Goal: Transaction & Acquisition: Purchase product/service

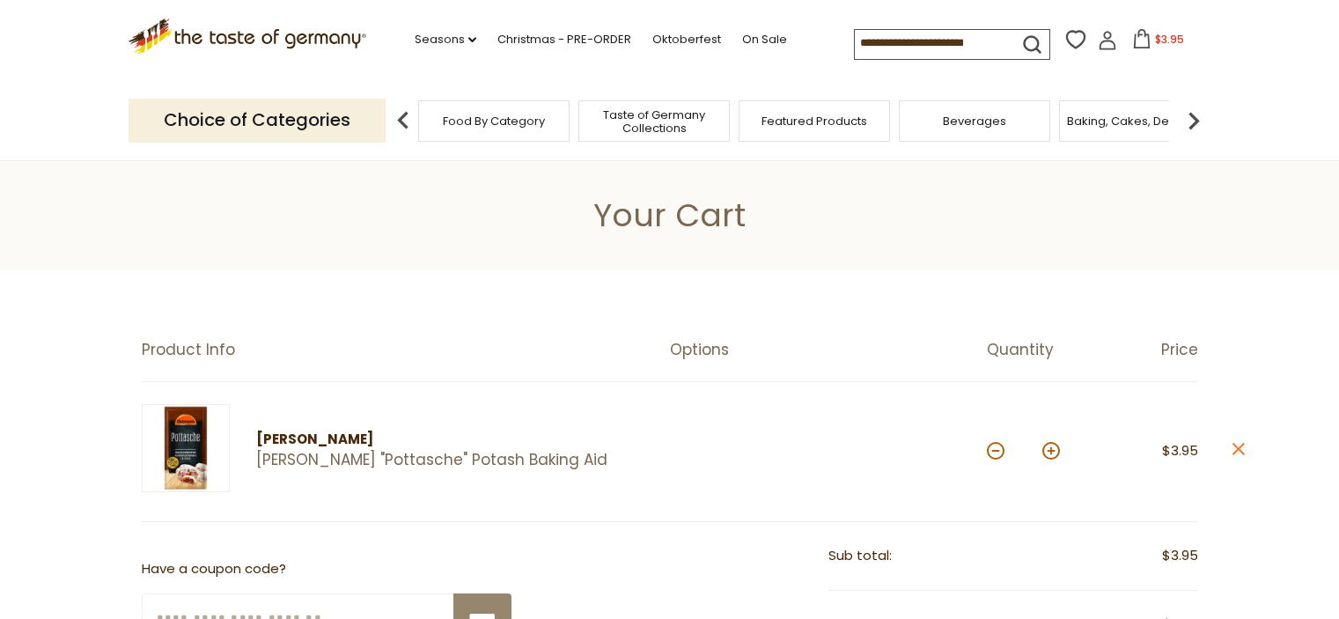
select select "**"
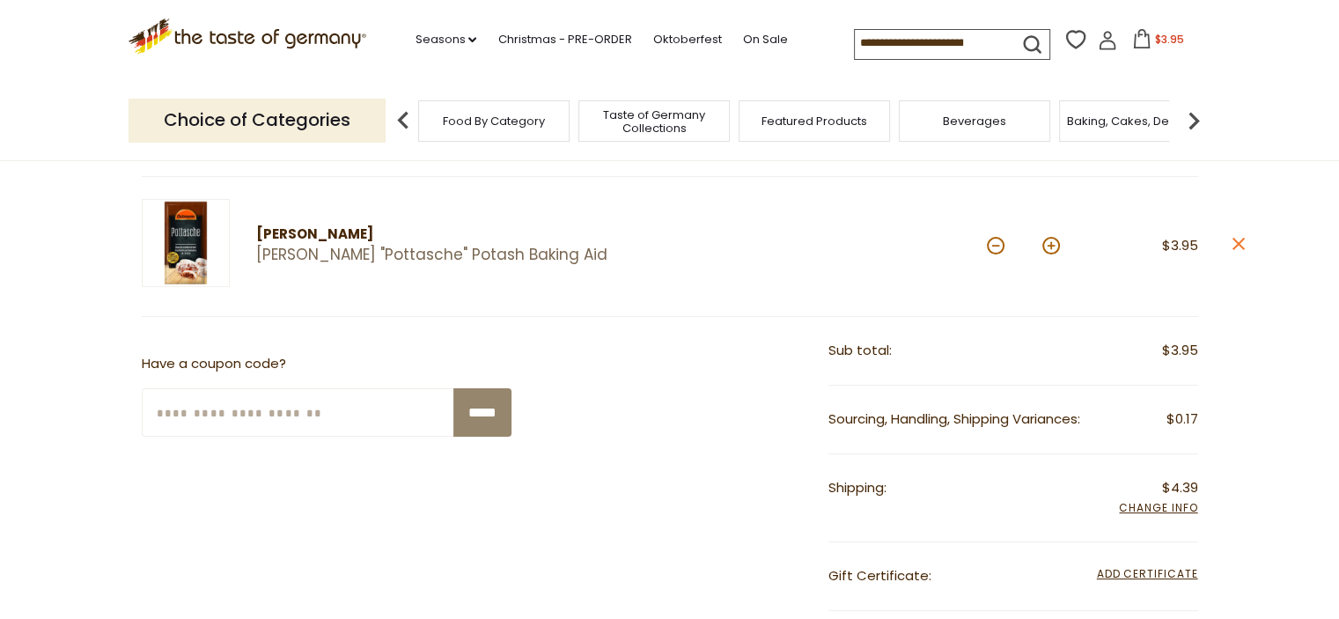
scroll to position [176, 0]
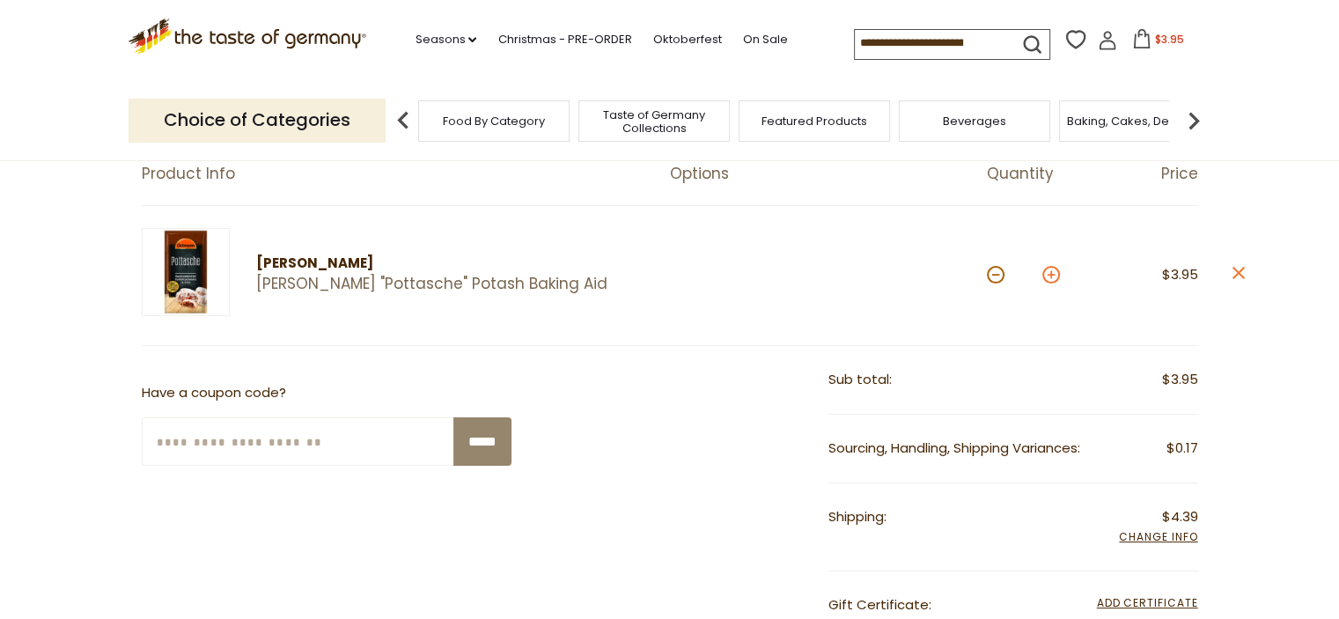
click at [1053, 272] on button at bounding box center [1051, 275] width 18 height 18
type input "*"
click at [1049, 276] on button at bounding box center [1051, 275] width 18 height 18
type input "*"
click at [1049, 276] on button at bounding box center [1051, 275] width 18 height 18
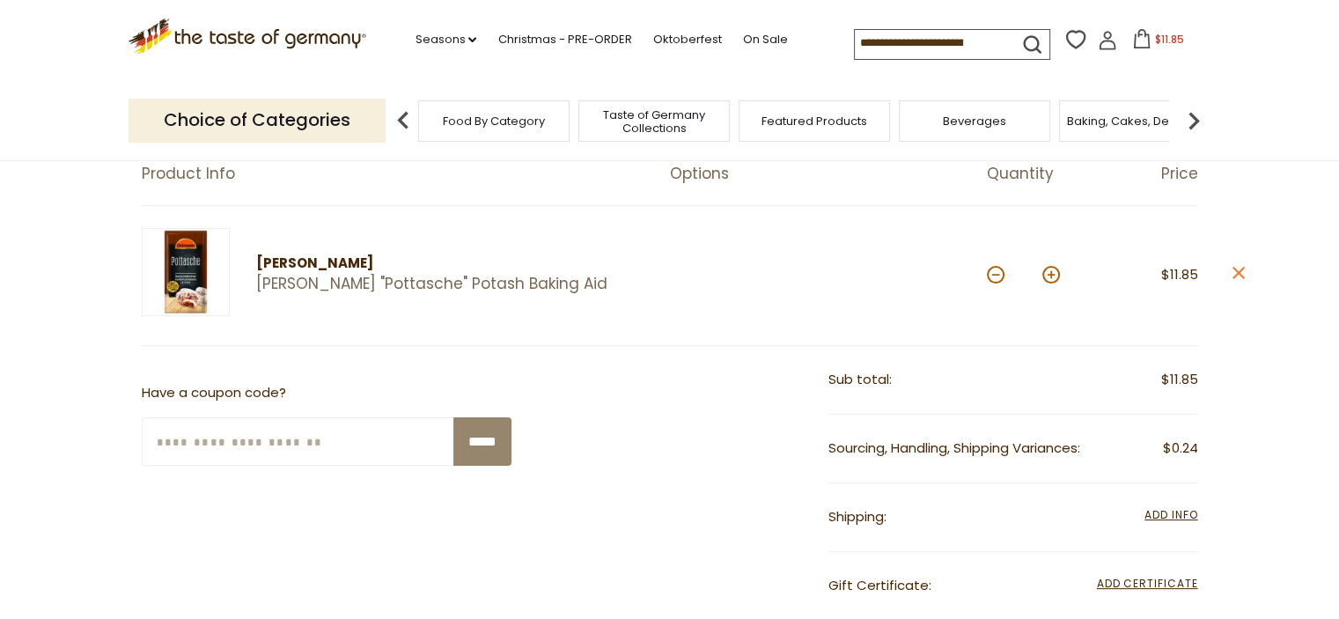
type input "*"
click at [1049, 276] on button at bounding box center [1051, 275] width 18 height 18
type input "*"
click at [1053, 273] on button at bounding box center [1051, 275] width 18 height 18
type input "*"
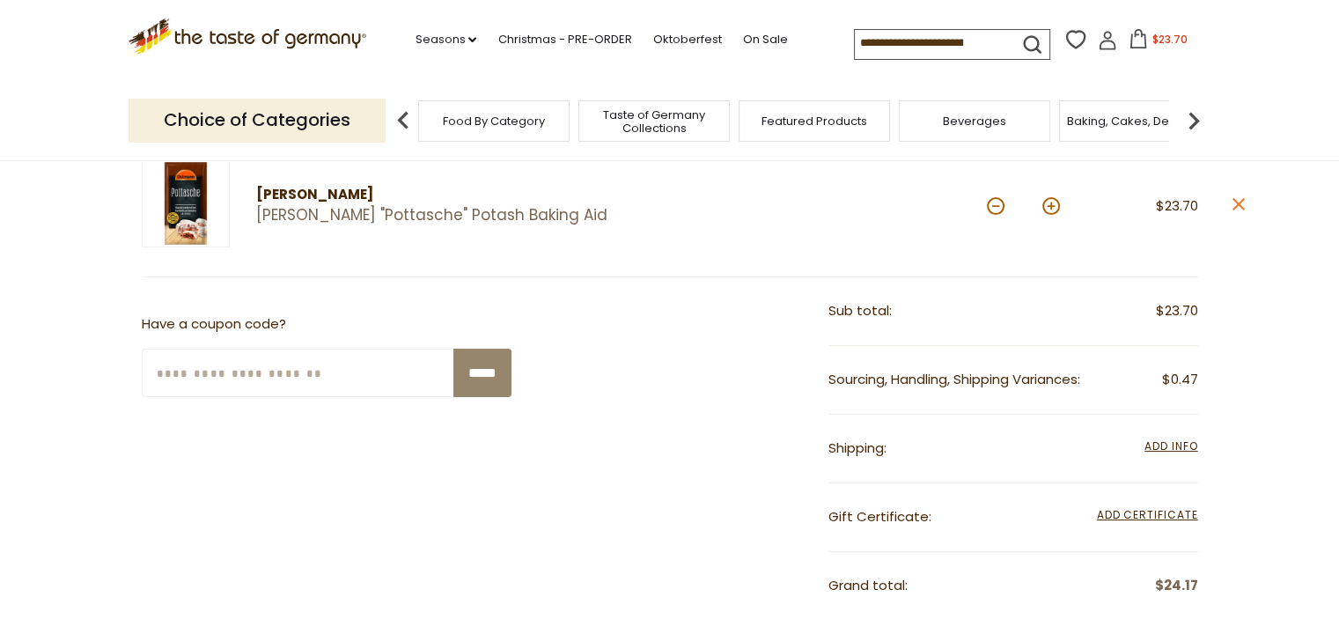
scroll to position [264, 0]
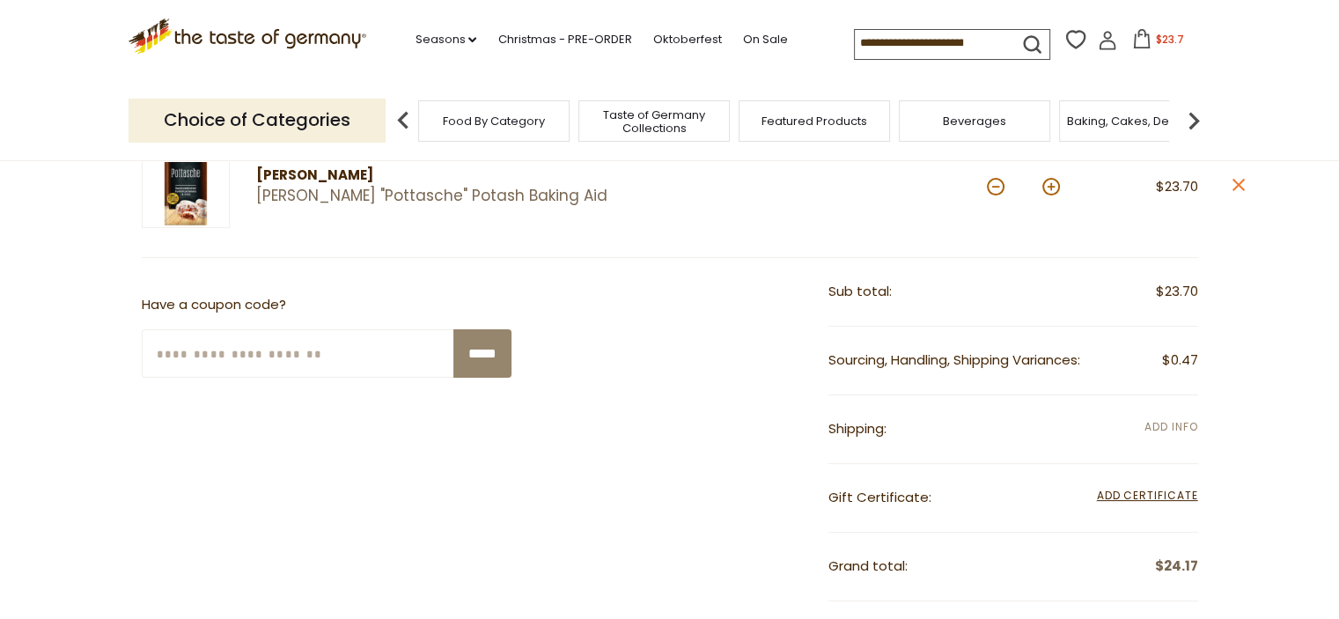
click at [1181, 422] on span "Add Info" at bounding box center [1171, 426] width 53 height 15
click at [1166, 426] on span "Add Info" at bounding box center [1171, 426] width 53 height 15
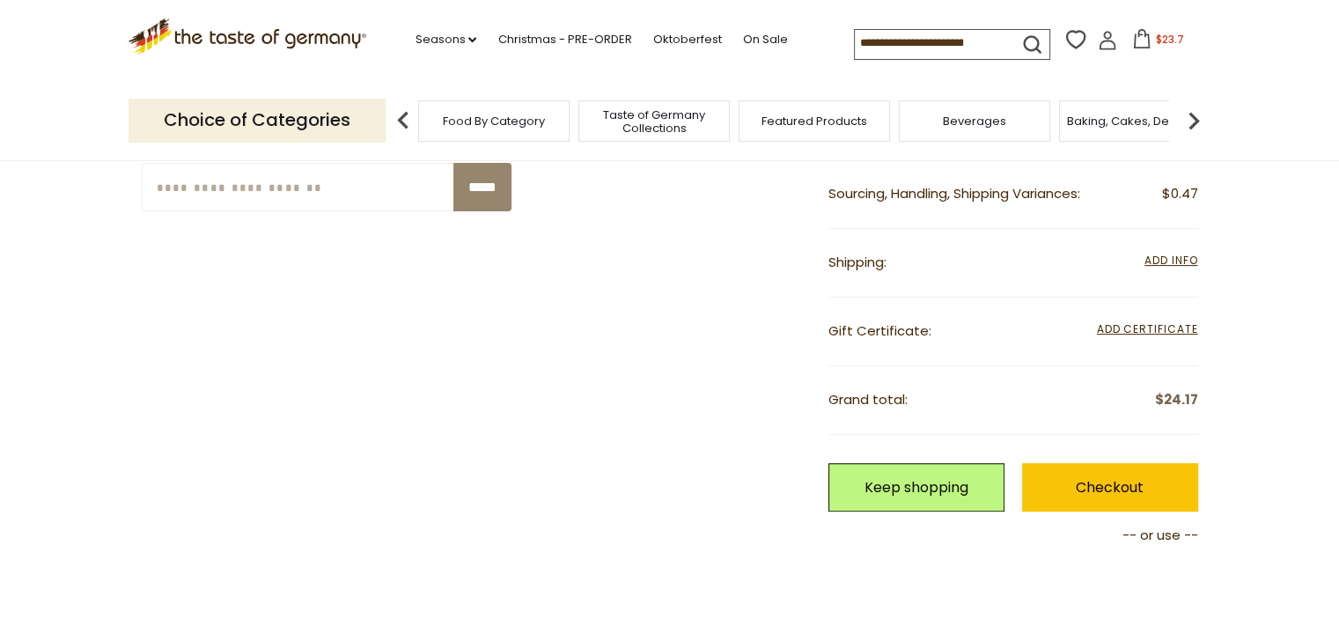
scroll to position [440, 0]
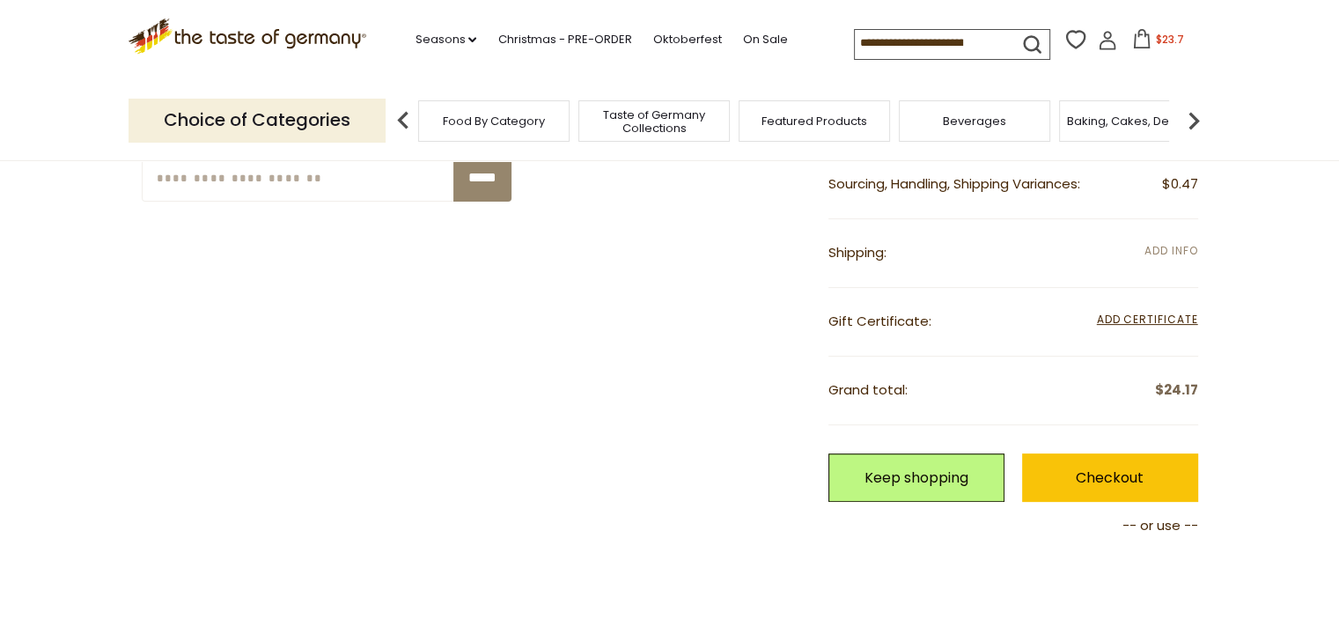
click at [1173, 253] on span "Add Info" at bounding box center [1171, 250] width 53 height 15
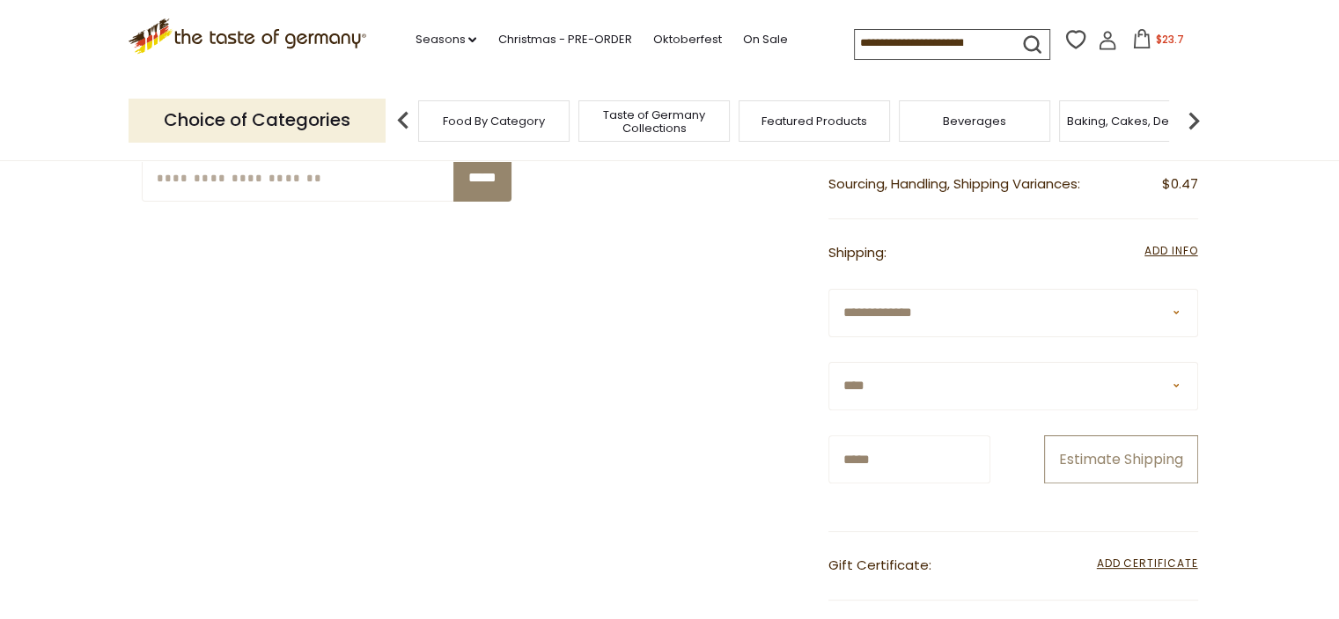
click at [1103, 456] on button "Estimate Shipping" at bounding box center [1121, 459] width 154 height 48
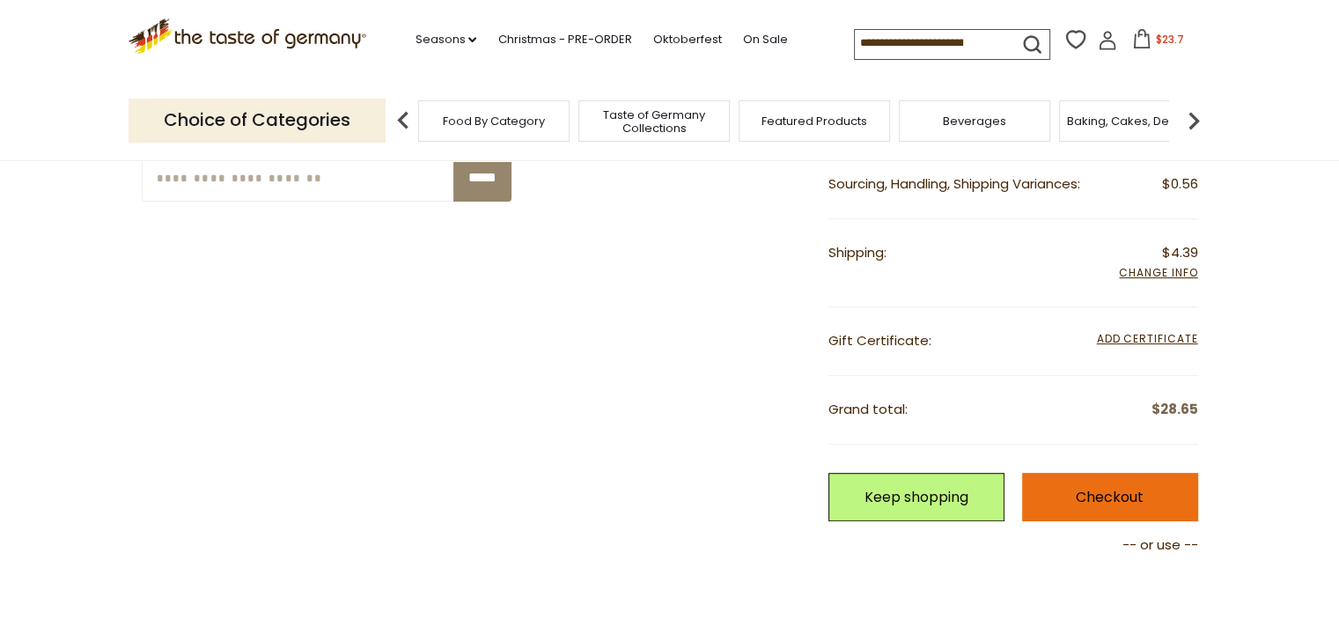
click at [1096, 490] on link "Checkout" at bounding box center [1110, 497] width 176 height 48
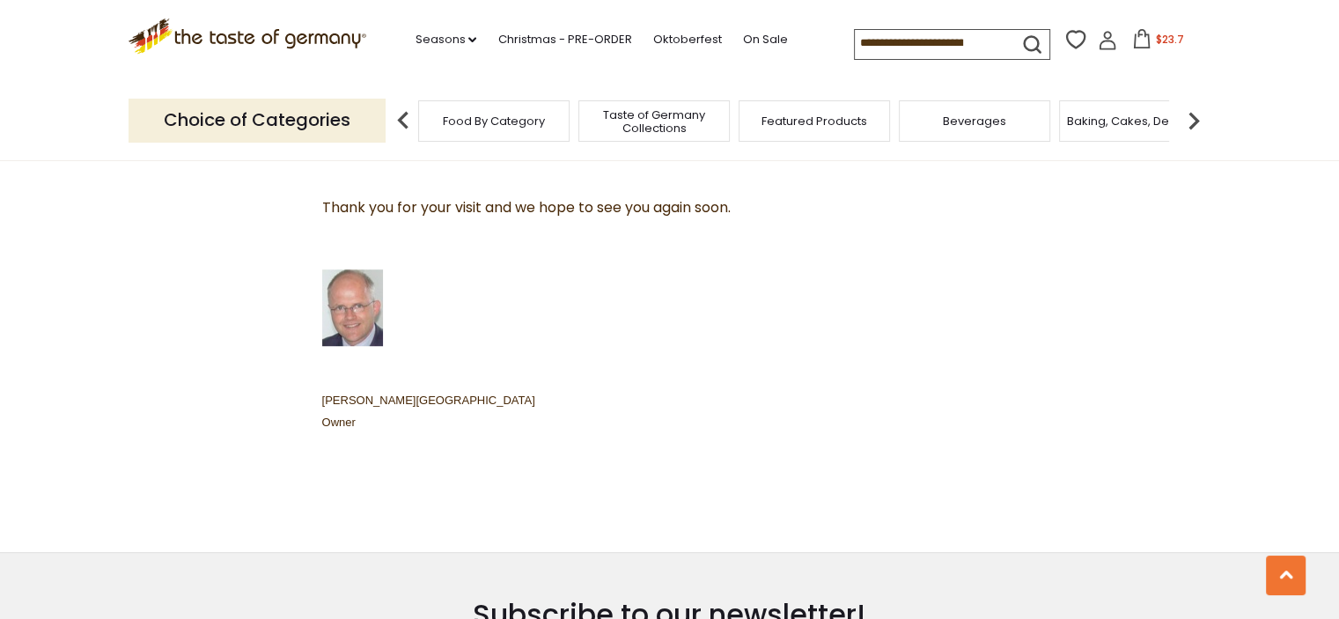
scroll to position [1233, 0]
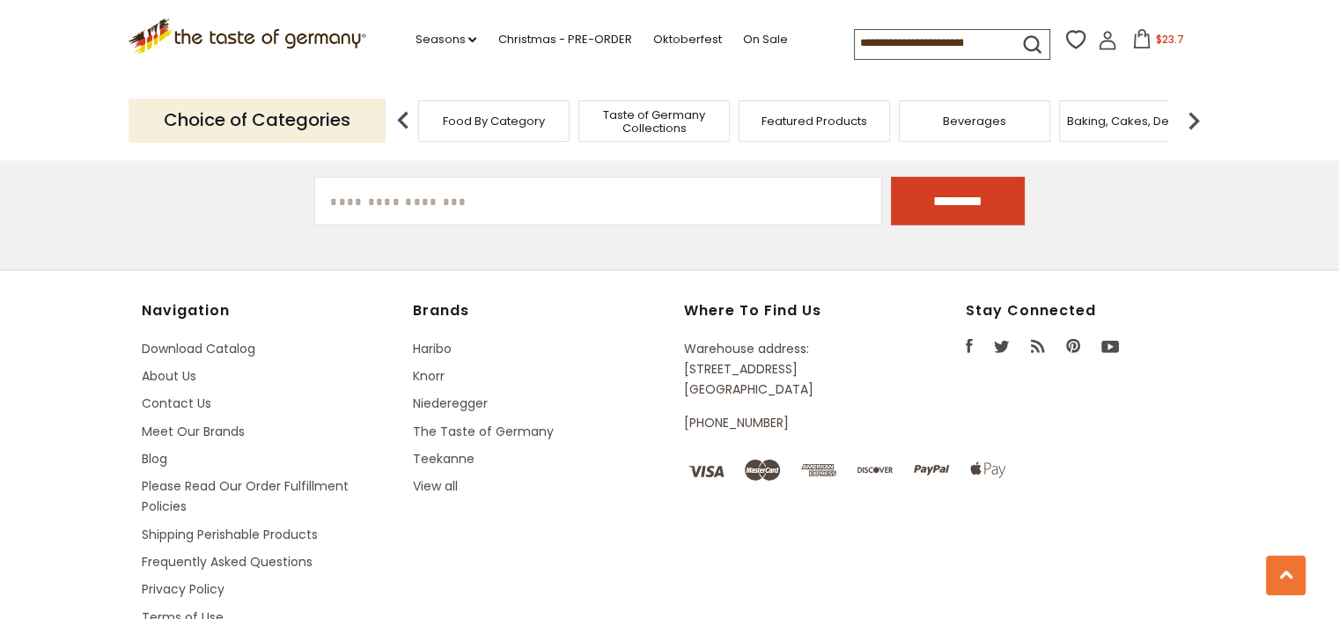
scroll to position [5282, 0]
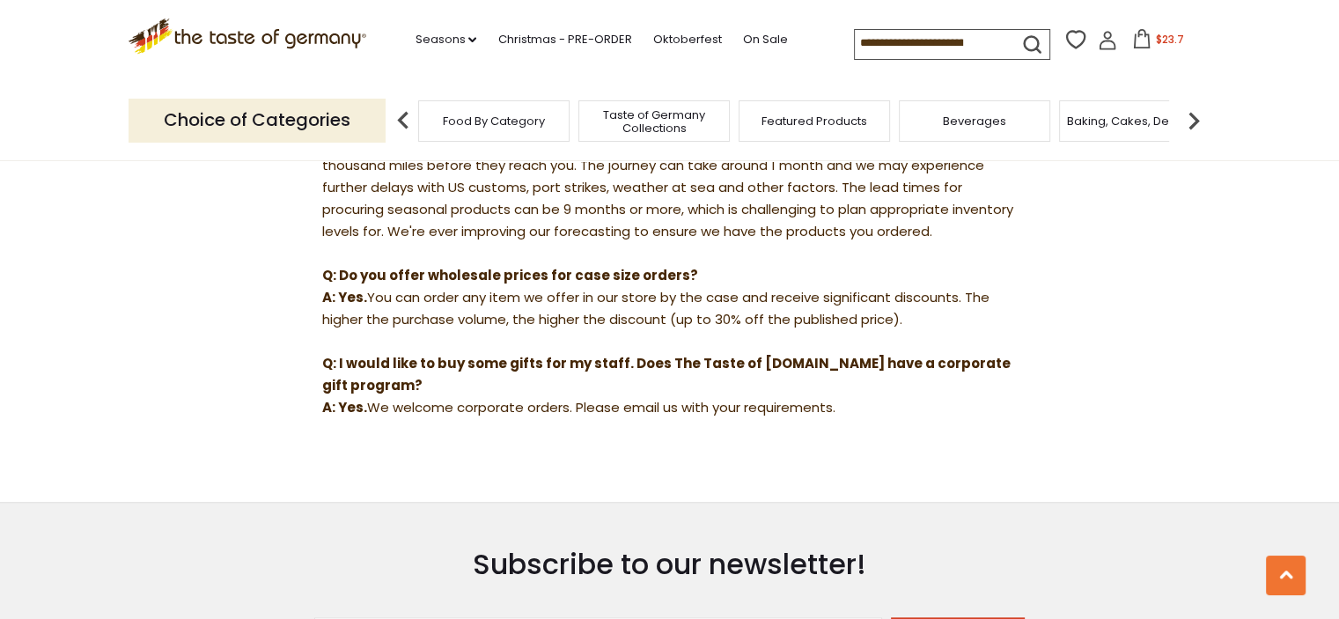
scroll to position [1849, 0]
